Goal: Find specific page/section: Find specific page/section

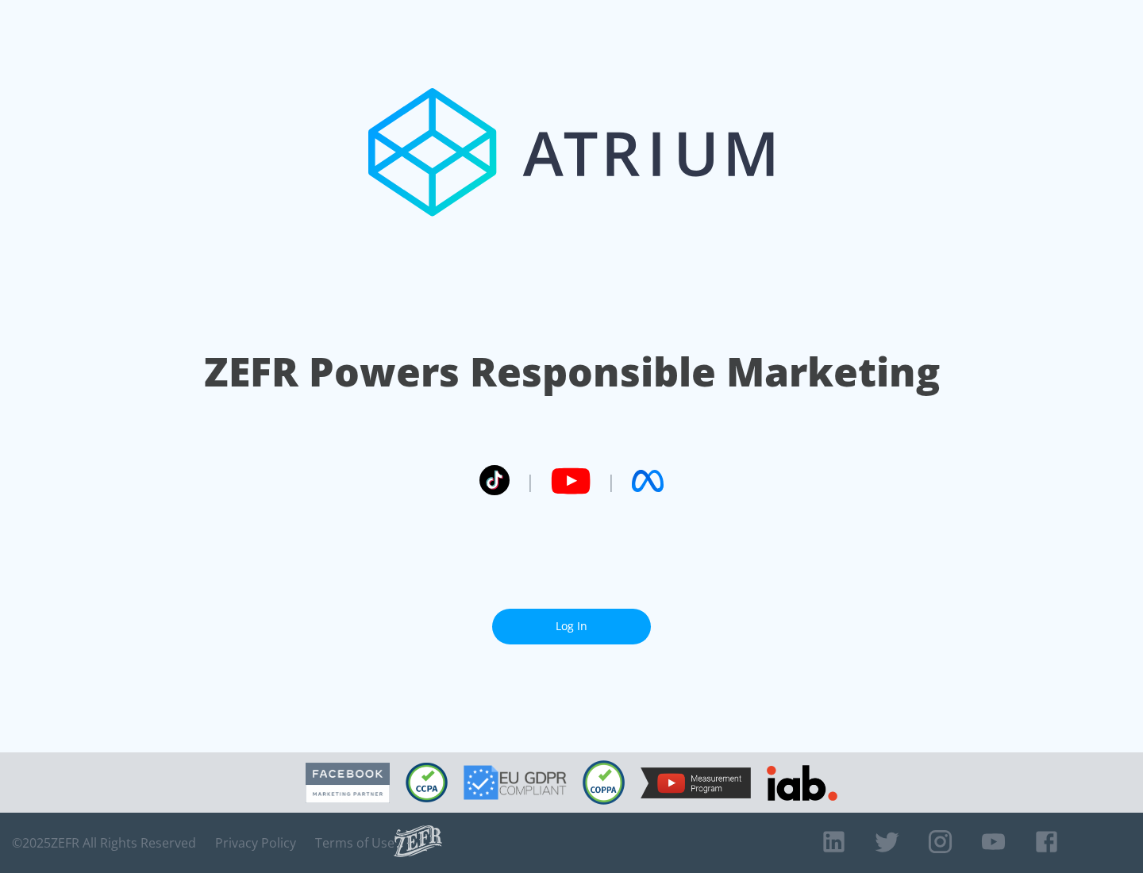
click at [572, 626] on link "Log In" at bounding box center [571, 627] width 159 height 36
